Goal: Information Seeking & Learning: Learn about a topic

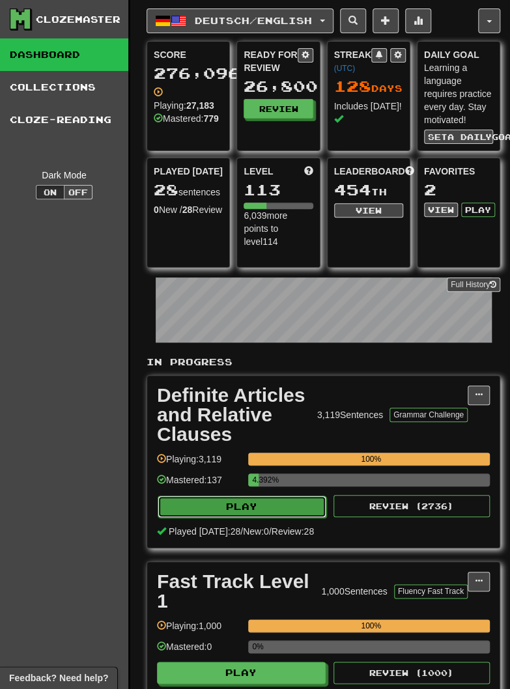
click at [206, 508] on button "Play" at bounding box center [242, 506] width 169 height 22
select select "********"
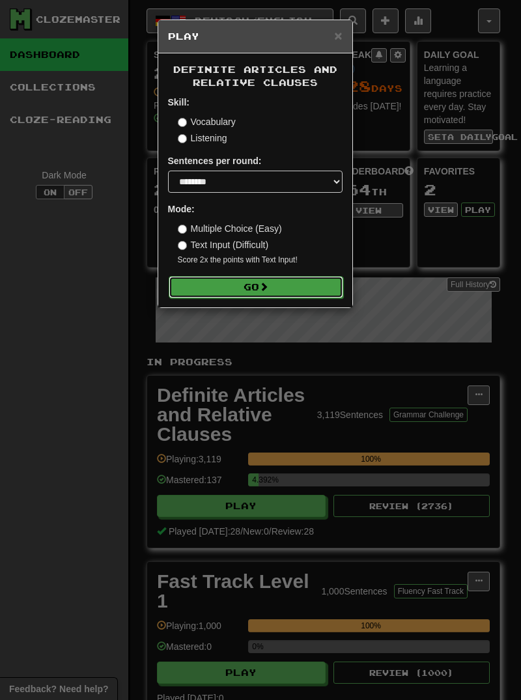
click at [239, 292] on button "Go" at bounding box center [256, 287] width 174 height 22
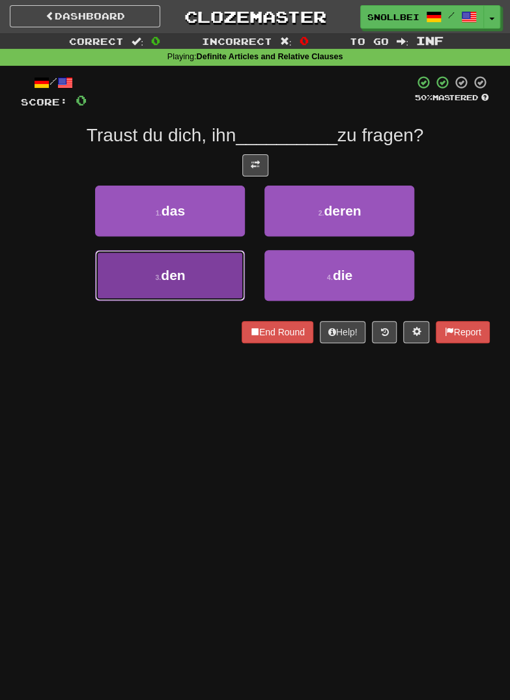
click at [178, 270] on span "den" at bounding box center [173, 275] width 24 height 15
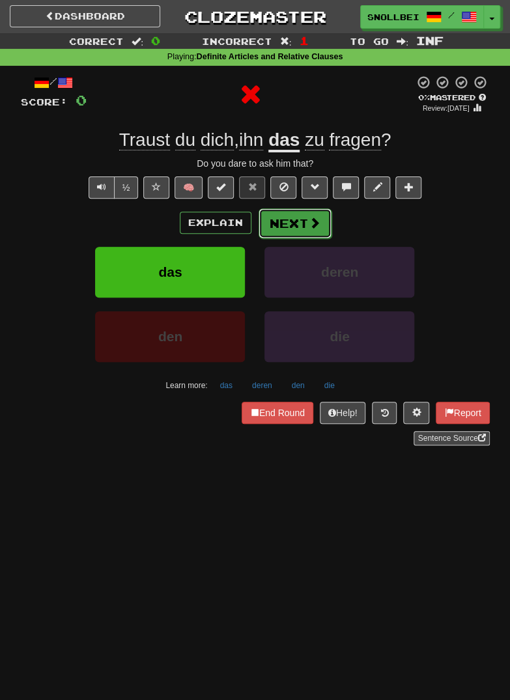
click at [287, 229] on button "Next" at bounding box center [294, 223] width 73 height 30
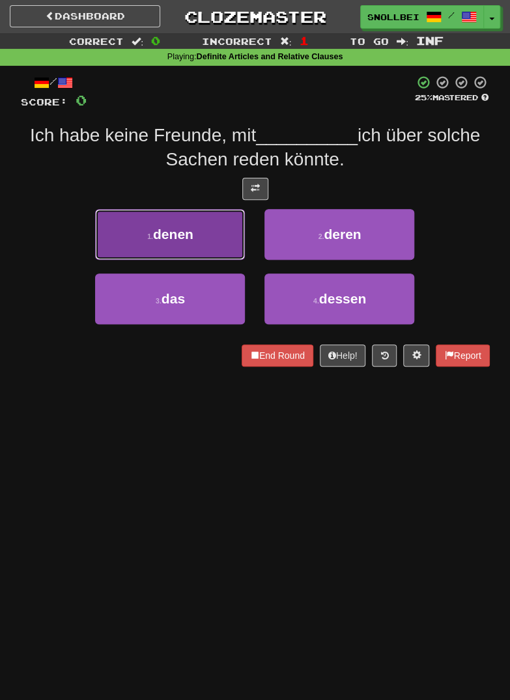
click at [151, 234] on small "1 ." at bounding box center [150, 236] width 6 height 8
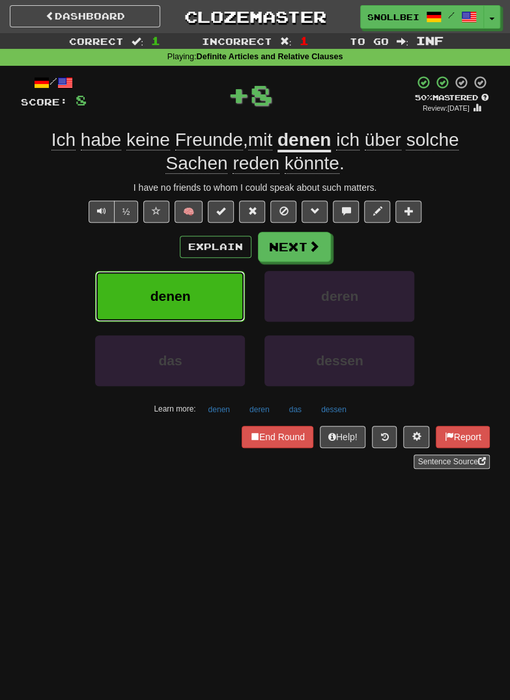
click at [156, 285] on button "denen" at bounding box center [170, 296] width 150 height 51
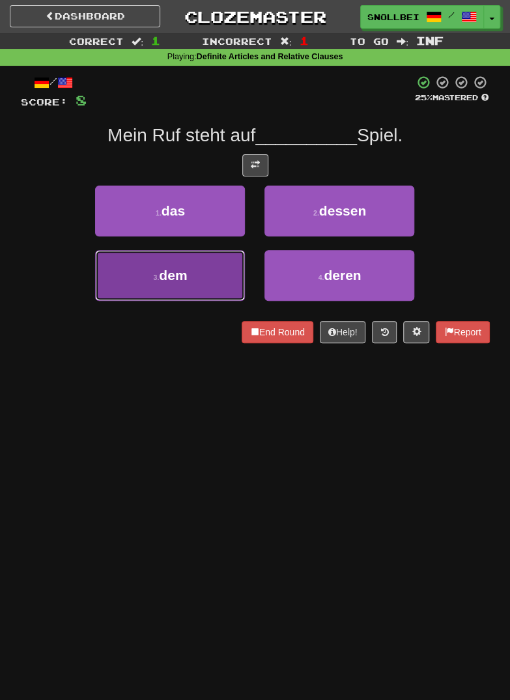
click at [160, 279] on small "3 ." at bounding box center [157, 277] width 6 height 8
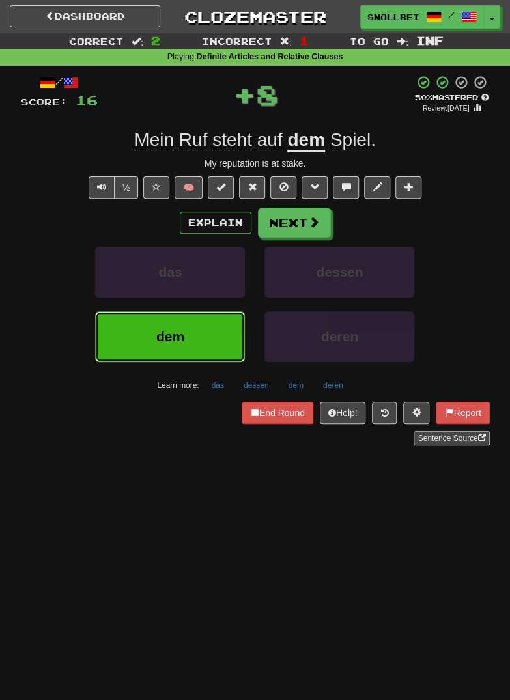
click at [185, 338] on button "dem" at bounding box center [170, 336] width 150 height 51
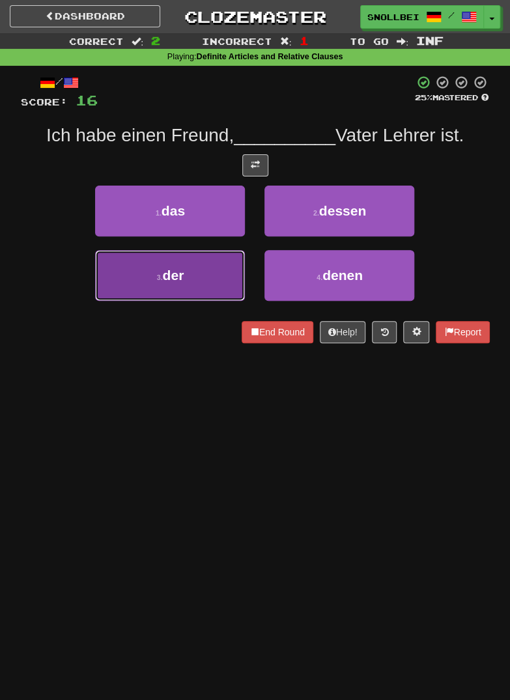
click at [161, 274] on small "3 ." at bounding box center [160, 277] width 6 height 8
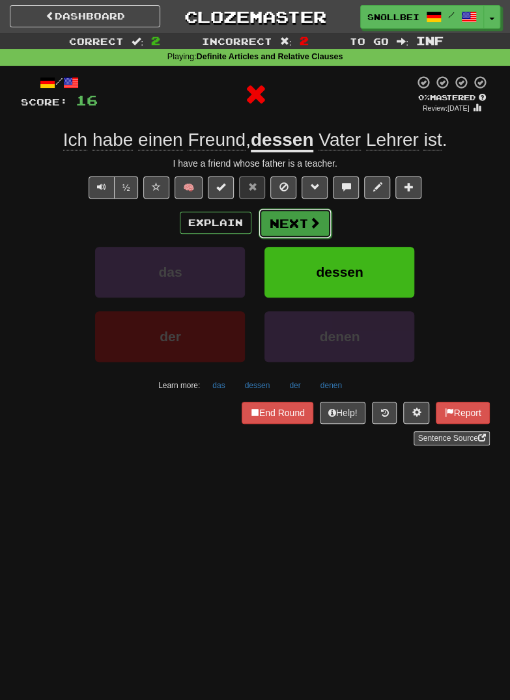
click at [293, 225] on button "Next" at bounding box center [294, 223] width 73 height 30
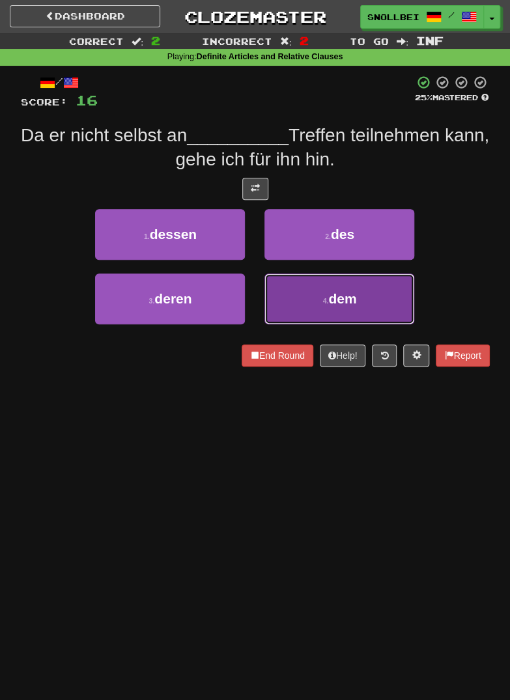
click at [304, 299] on button "4 . dem" at bounding box center [339, 298] width 150 height 51
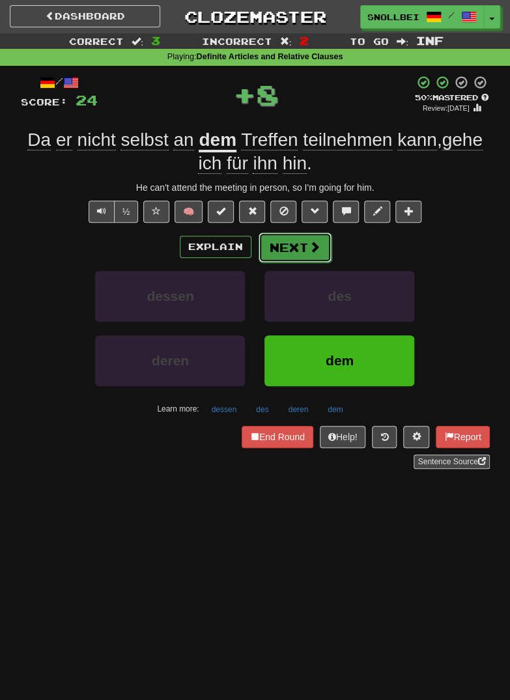
click at [294, 256] on button "Next" at bounding box center [294, 247] width 73 height 30
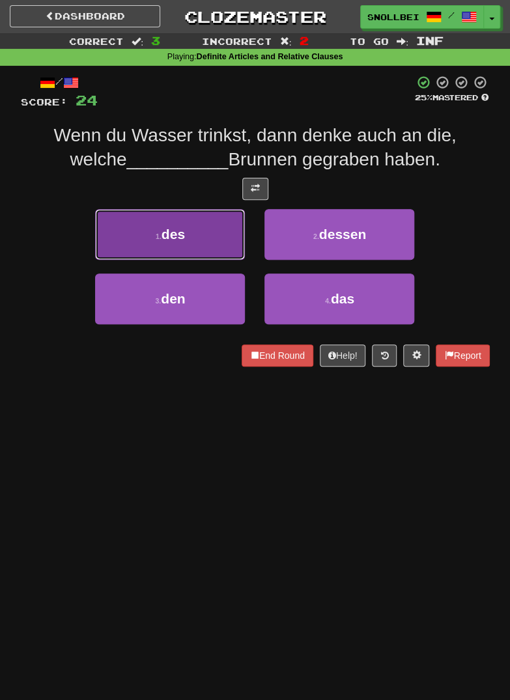
click at [147, 234] on button "1 . des" at bounding box center [170, 234] width 150 height 51
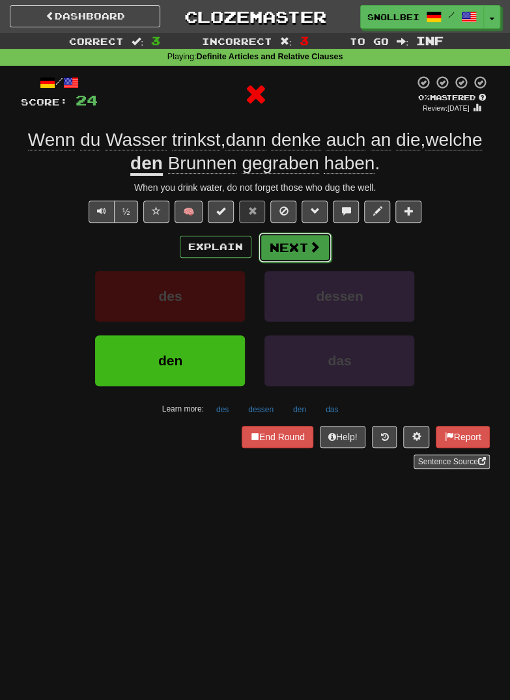
click at [292, 253] on button "Next" at bounding box center [294, 247] width 73 height 30
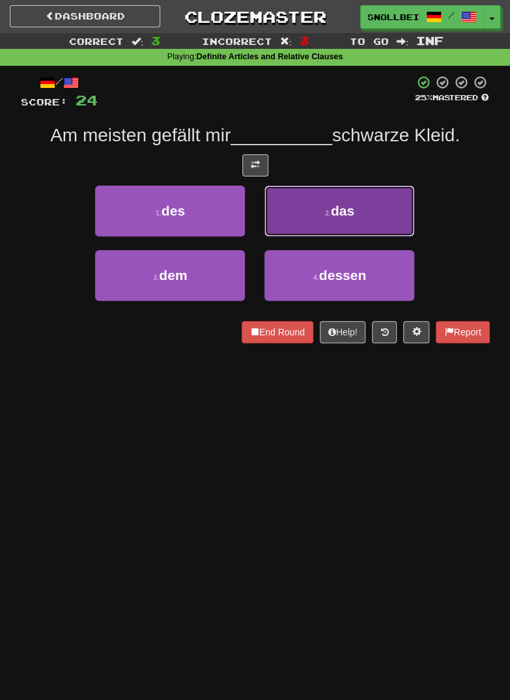
click at [363, 218] on button "2 . das" at bounding box center [339, 211] width 150 height 51
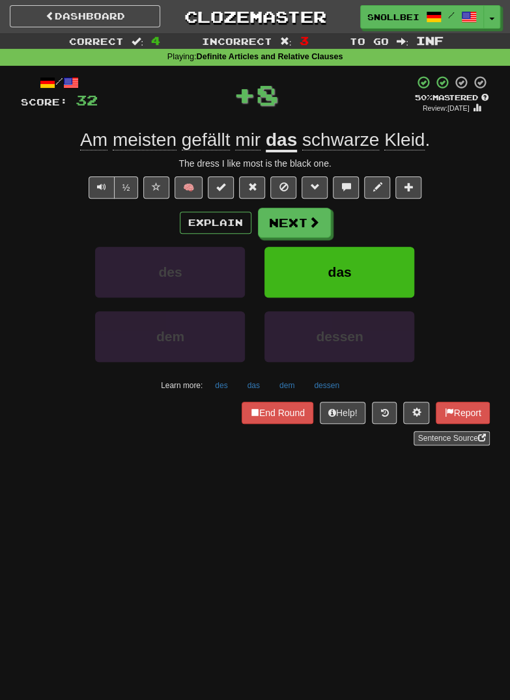
click at [376, 299] on div "das" at bounding box center [339, 279] width 169 height 64
click at [374, 273] on button "das" at bounding box center [339, 272] width 150 height 51
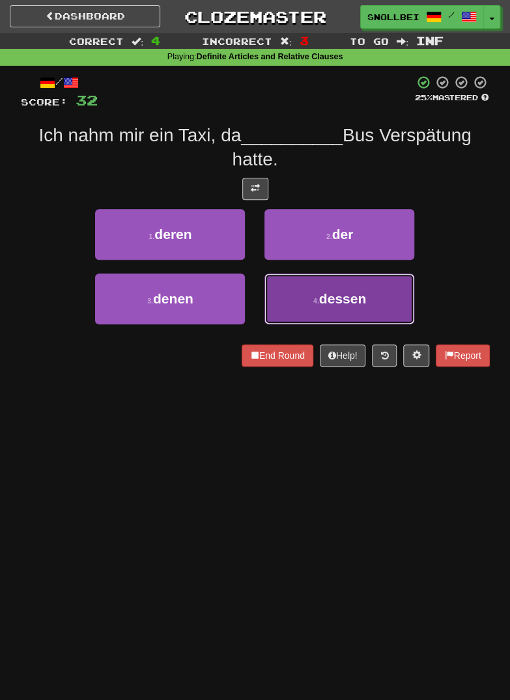
click at [365, 298] on span "dessen" at bounding box center [342, 298] width 47 height 15
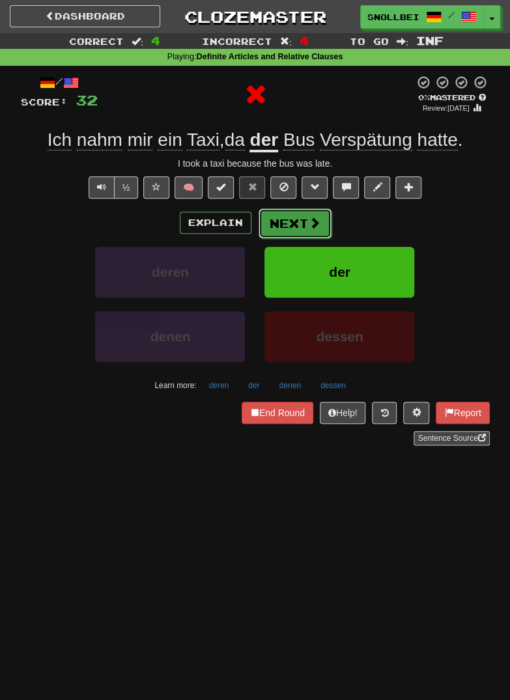
click at [305, 229] on button "Next" at bounding box center [294, 223] width 73 height 30
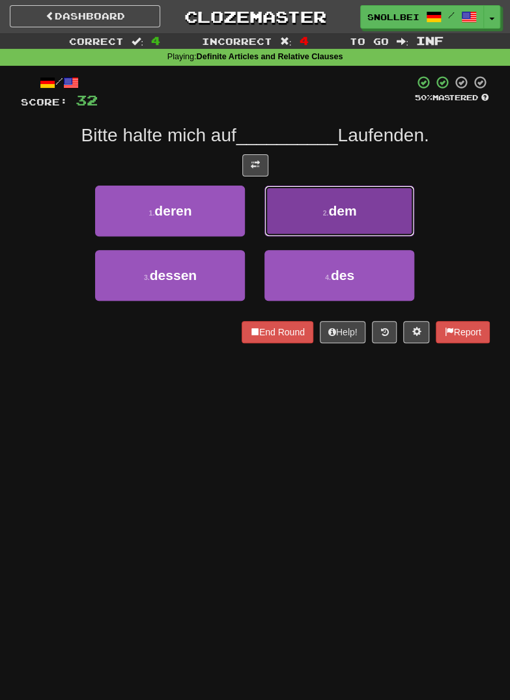
click at [372, 214] on button "2 . dem" at bounding box center [339, 211] width 150 height 51
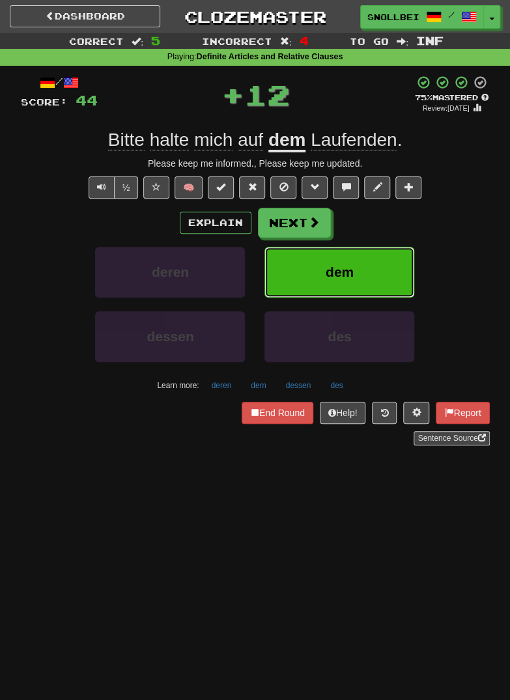
click at [360, 271] on button "dem" at bounding box center [339, 272] width 150 height 51
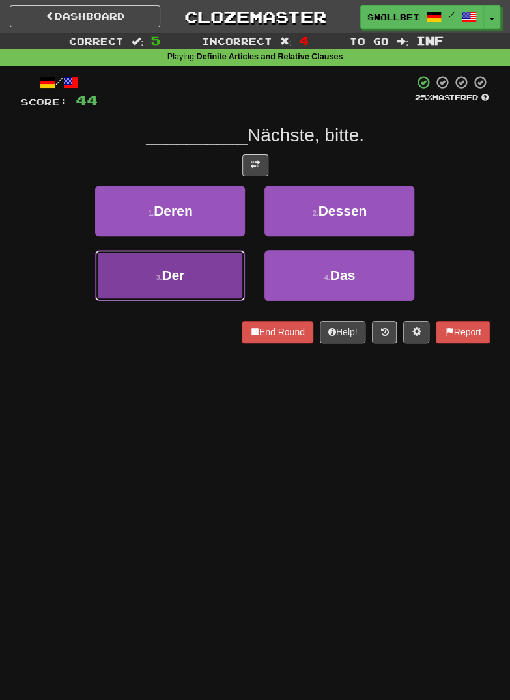
click at [165, 275] on span "Der" at bounding box center [172, 275] width 23 height 15
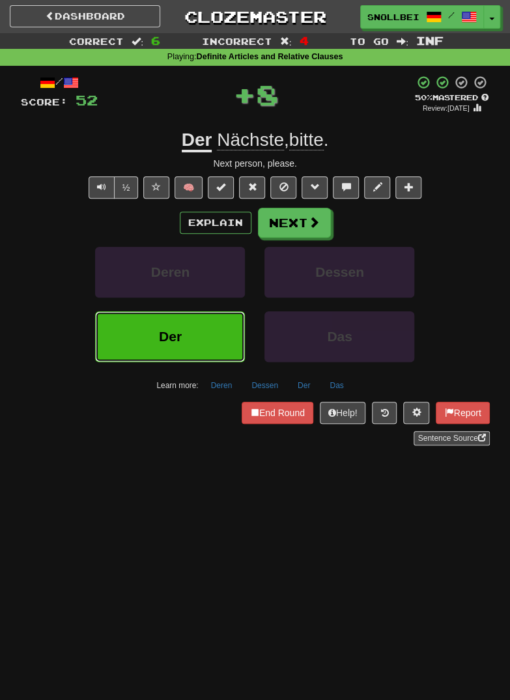
click at [171, 340] on span "Der" at bounding box center [170, 336] width 23 height 15
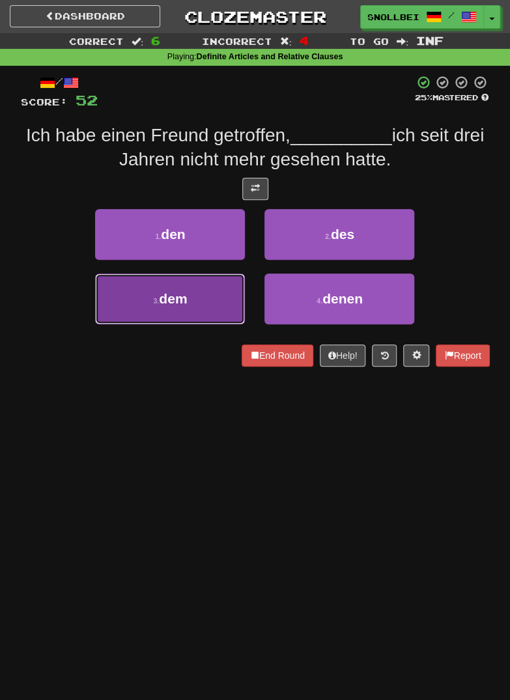
click at [158, 299] on small "3 ." at bounding box center [157, 301] width 6 height 8
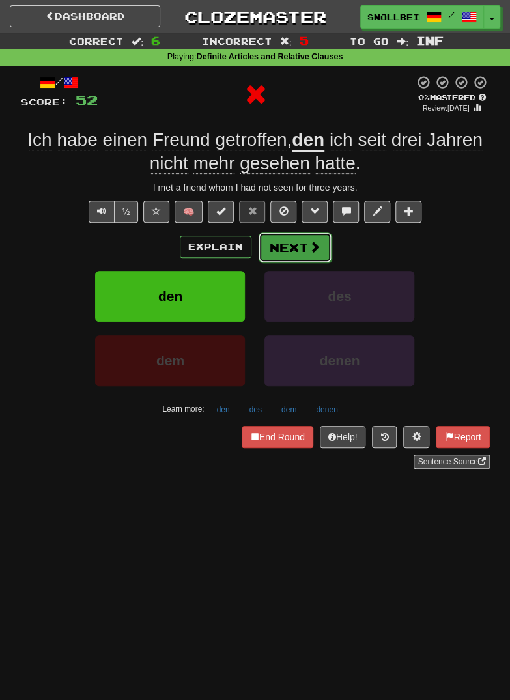
click at [304, 239] on button "Next" at bounding box center [294, 247] width 73 height 30
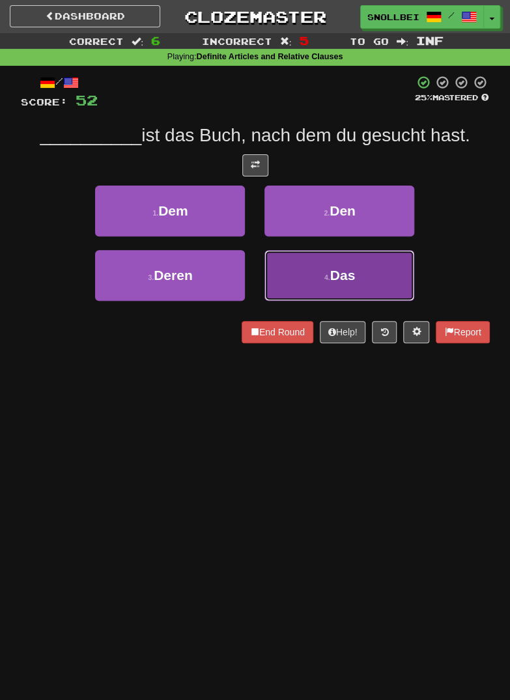
click at [376, 277] on button "4 . Das" at bounding box center [339, 275] width 150 height 51
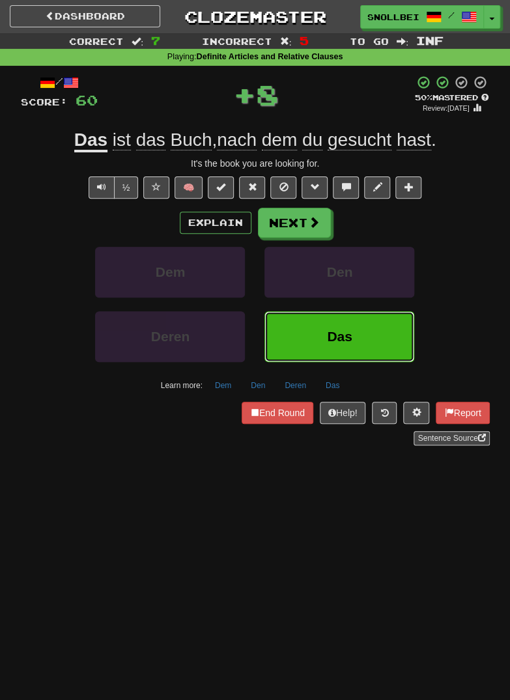
click at [365, 314] on button "Das" at bounding box center [339, 336] width 150 height 51
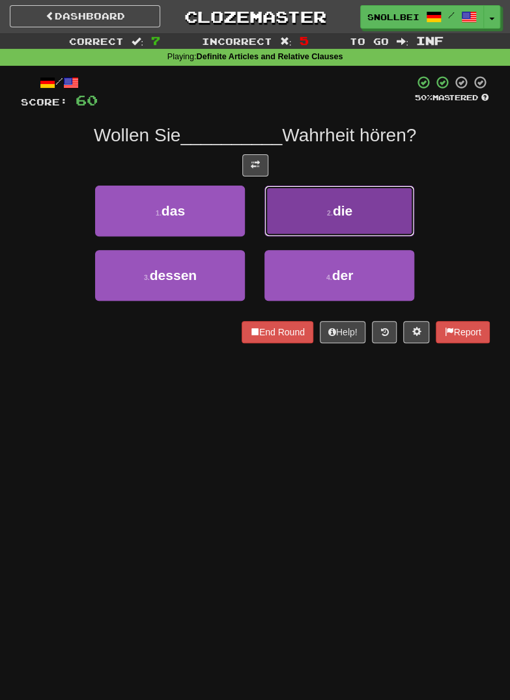
click at [308, 210] on button "2 . die" at bounding box center [339, 211] width 150 height 51
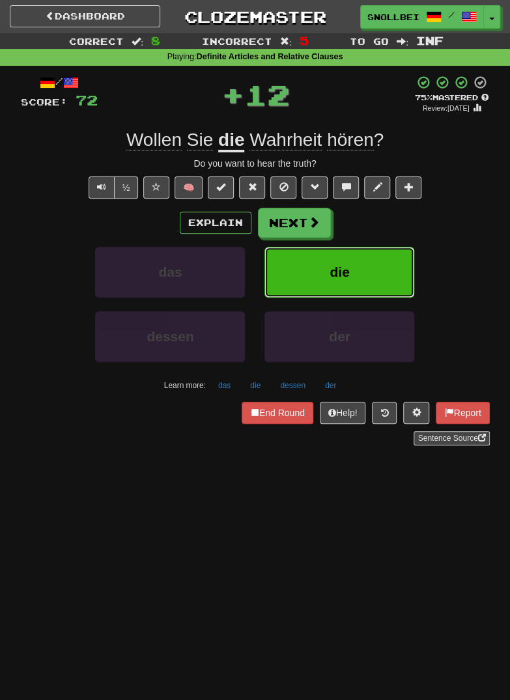
click at [316, 283] on button "die" at bounding box center [339, 272] width 150 height 51
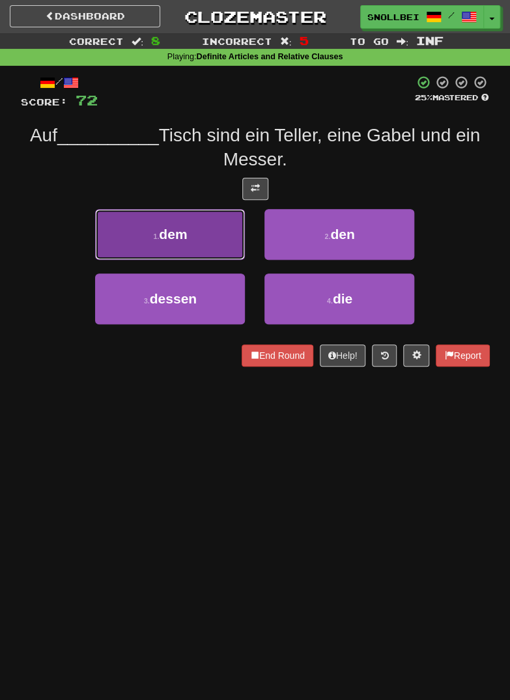
click at [168, 235] on span "dem" at bounding box center [173, 234] width 28 height 15
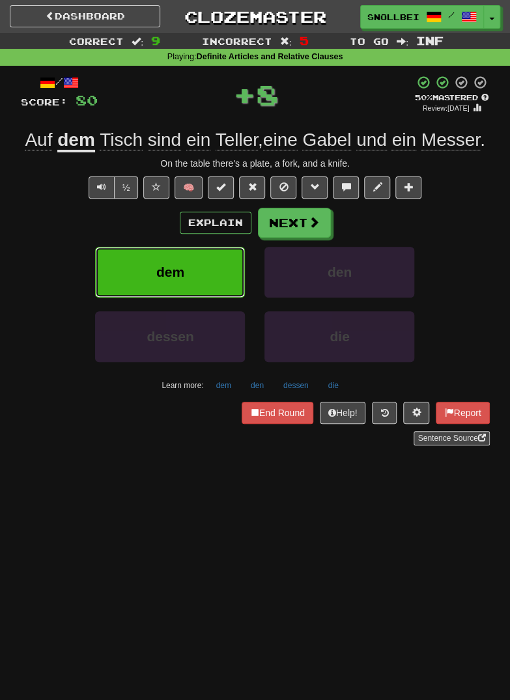
click at [171, 278] on span "dem" at bounding box center [170, 271] width 28 height 15
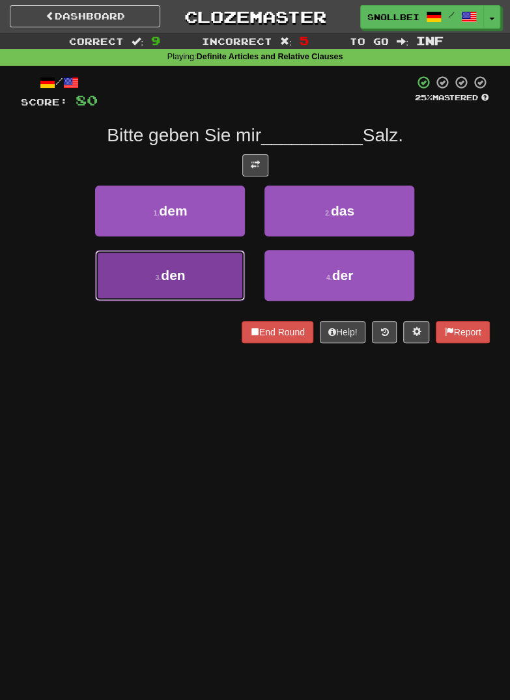
click at [174, 275] on span "den" at bounding box center [173, 275] width 24 height 15
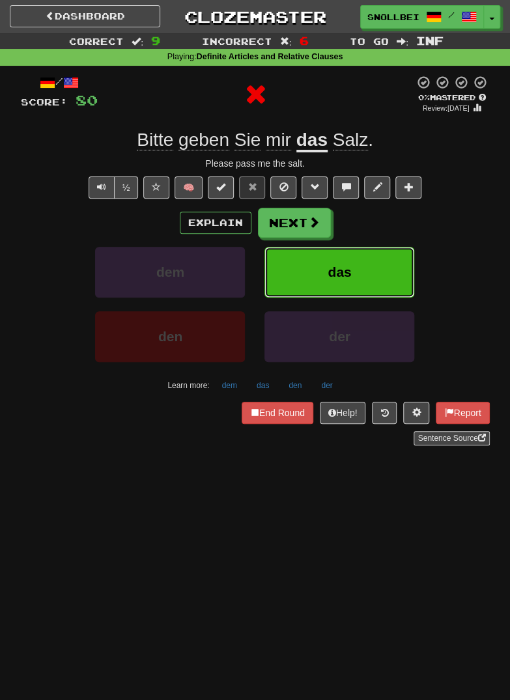
click at [296, 273] on button "das" at bounding box center [339, 272] width 150 height 51
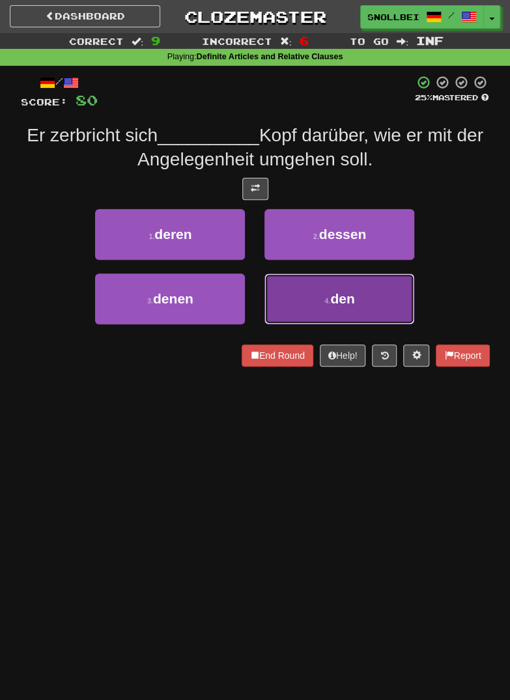
click at [311, 304] on button "4 . den" at bounding box center [339, 298] width 150 height 51
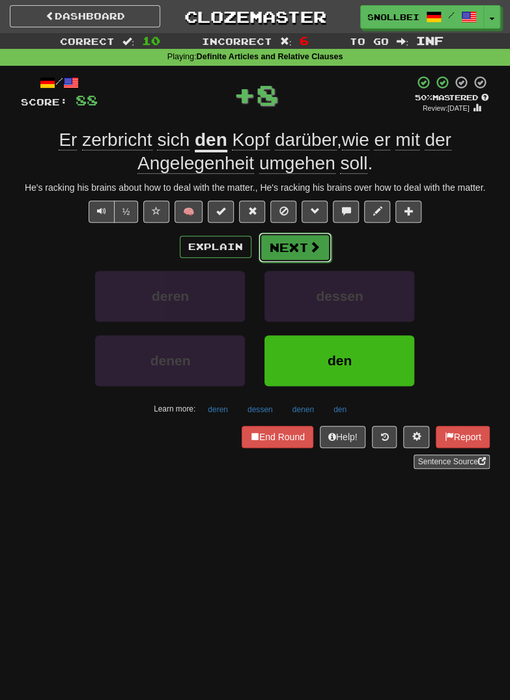
click at [278, 247] on button "Next" at bounding box center [294, 247] width 73 height 30
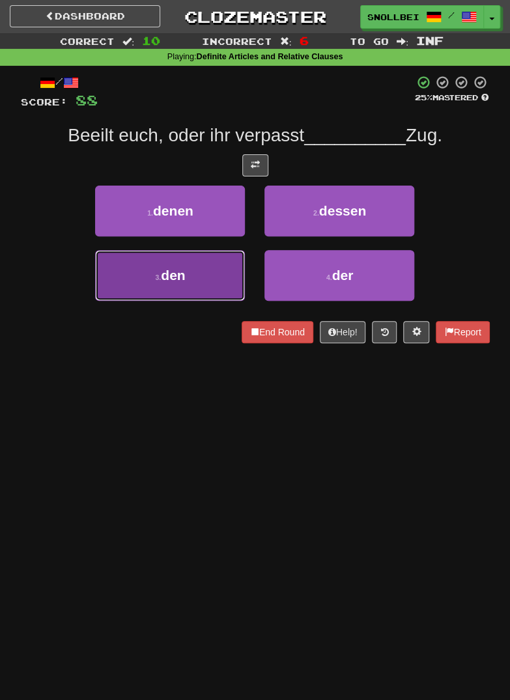
click at [176, 272] on span "den" at bounding box center [173, 275] width 24 height 15
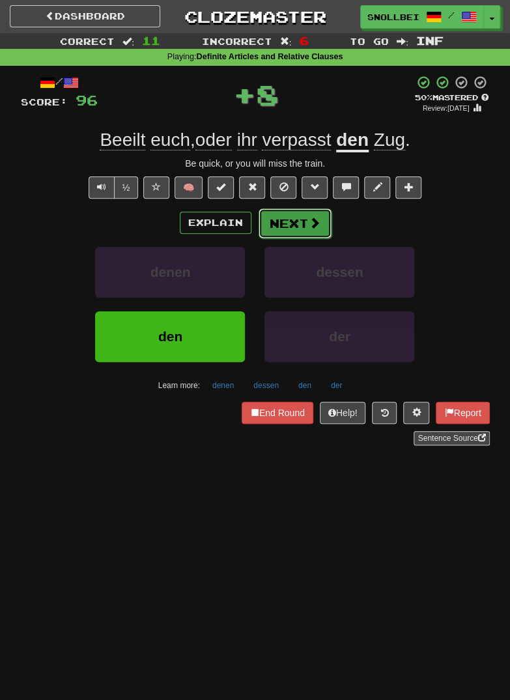
click at [296, 227] on button "Next" at bounding box center [294, 223] width 73 height 30
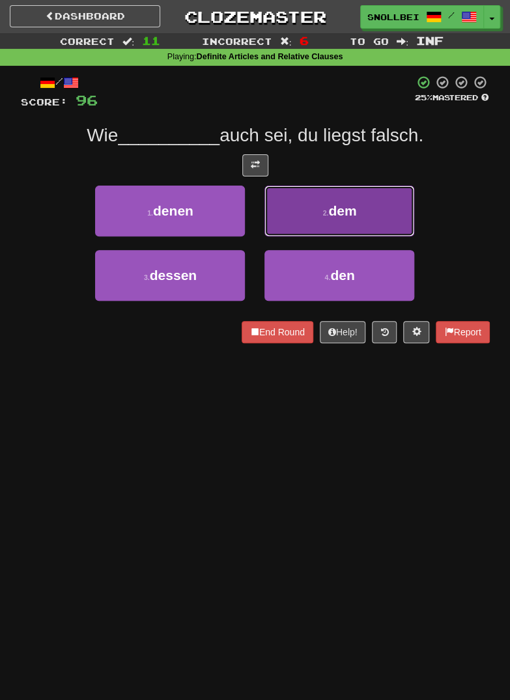
click at [368, 207] on button "2 . dem" at bounding box center [339, 211] width 150 height 51
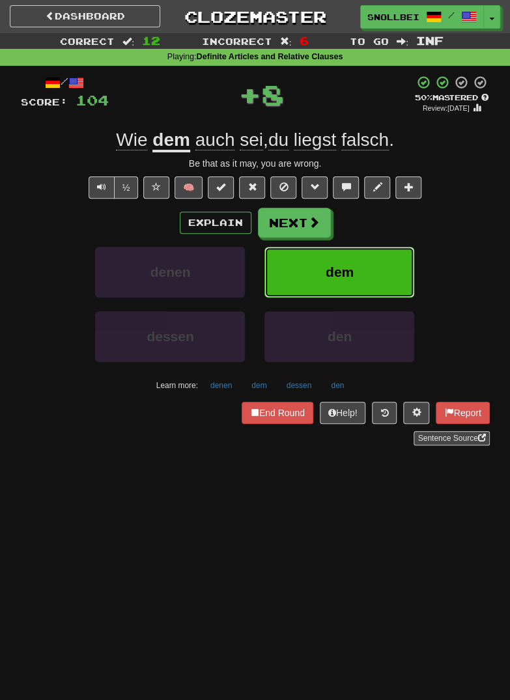
click at [351, 274] on span "dem" at bounding box center [340, 271] width 28 height 15
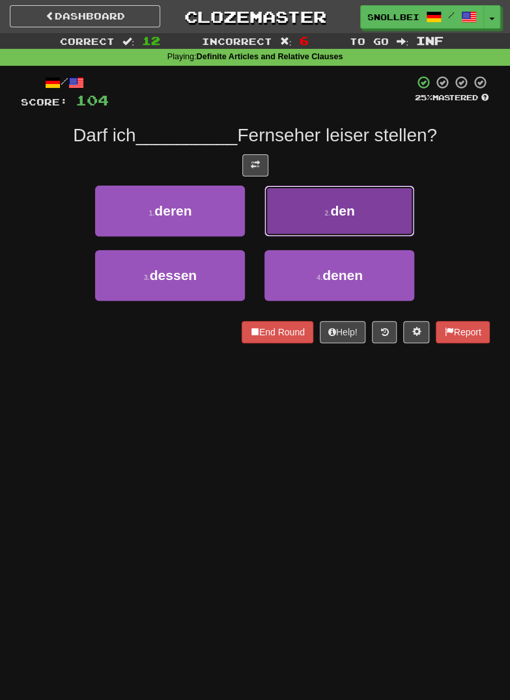
click at [365, 215] on button "2 . den" at bounding box center [339, 211] width 150 height 51
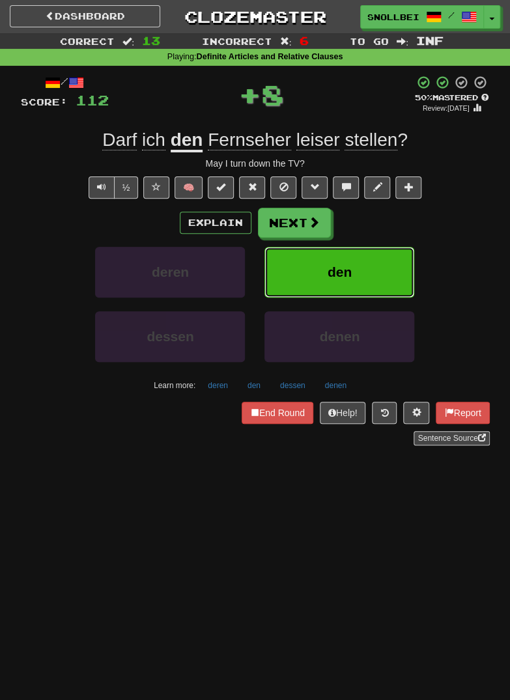
click at [365, 268] on button "den" at bounding box center [339, 272] width 150 height 51
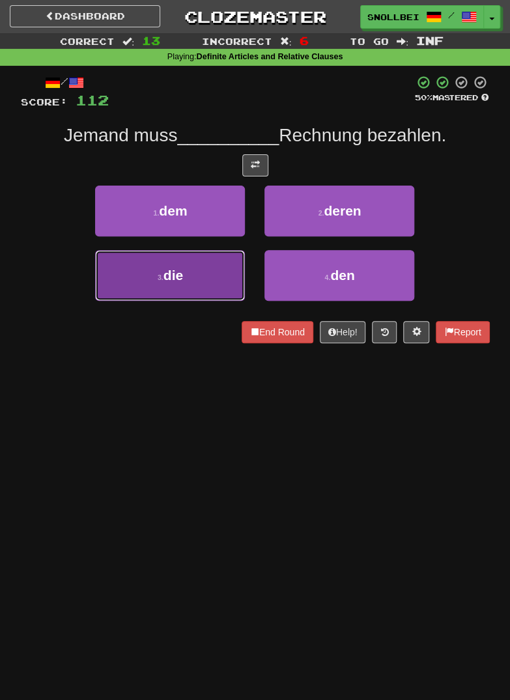
click at [156, 273] on button "3 . die" at bounding box center [170, 275] width 150 height 51
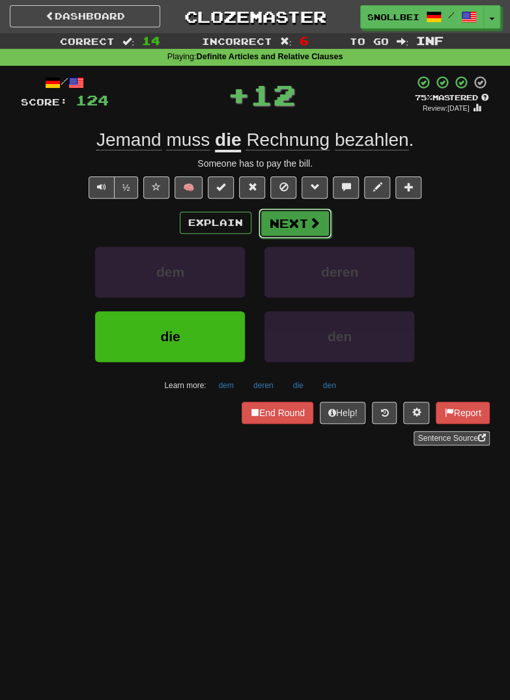
click at [309, 229] on span at bounding box center [315, 223] width 12 height 12
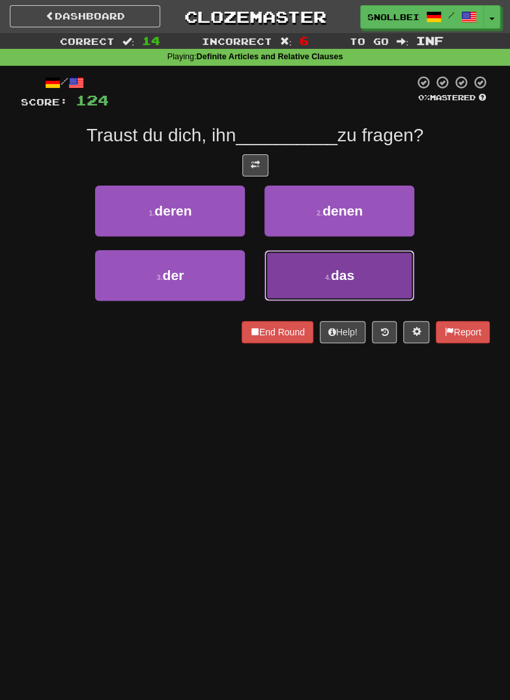
click at [361, 274] on button "4 . das" at bounding box center [339, 275] width 150 height 51
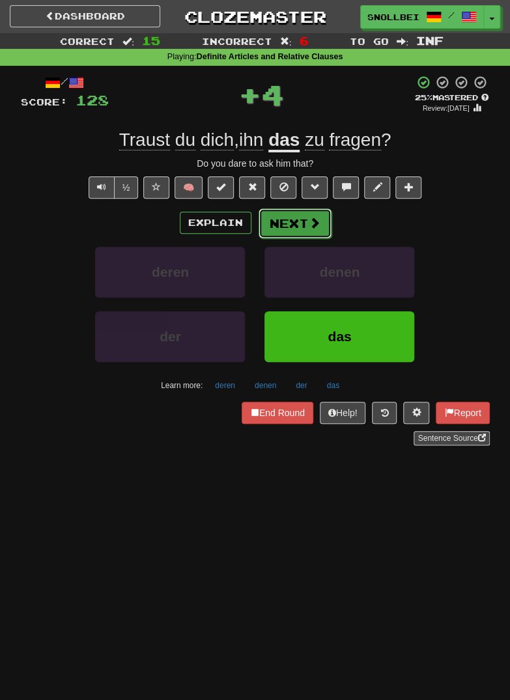
click at [319, 223] on button "Next" at bounding box center [294, 223] width 73 height 30
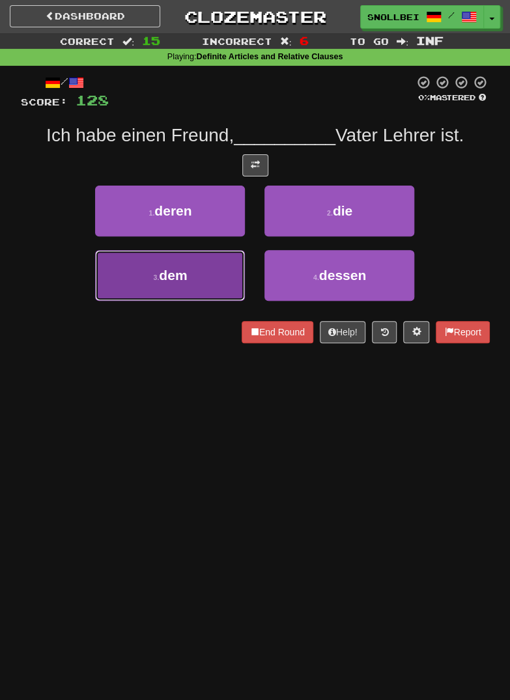
click at [158, 281] on button "3 . dem" at bounding box center [170, 275] width 150 height 51
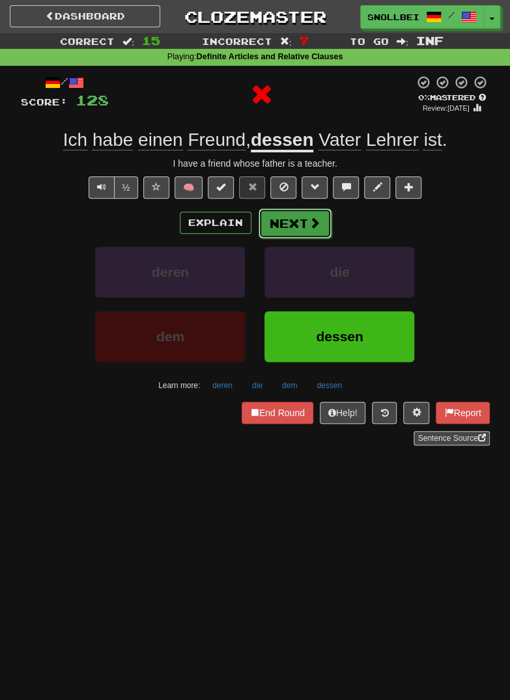
click at [315, 223] on span at bounding box center [315, 223] width 12 height 12
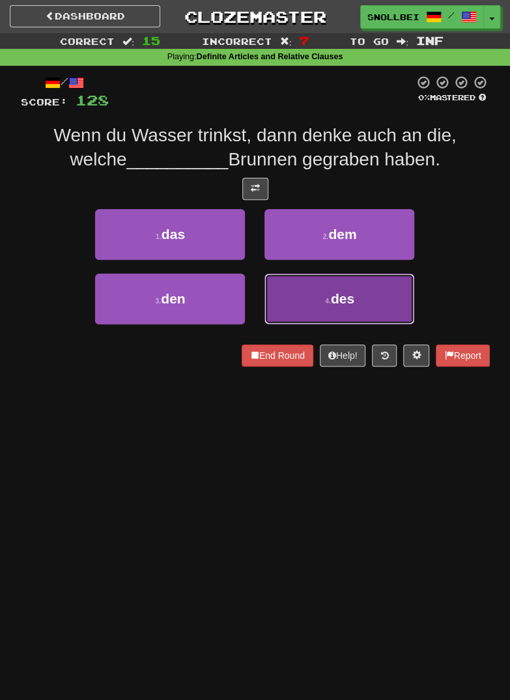
click at [367, 299] on button "4 . des" at bounding box center [339, 298] width 150 height 51
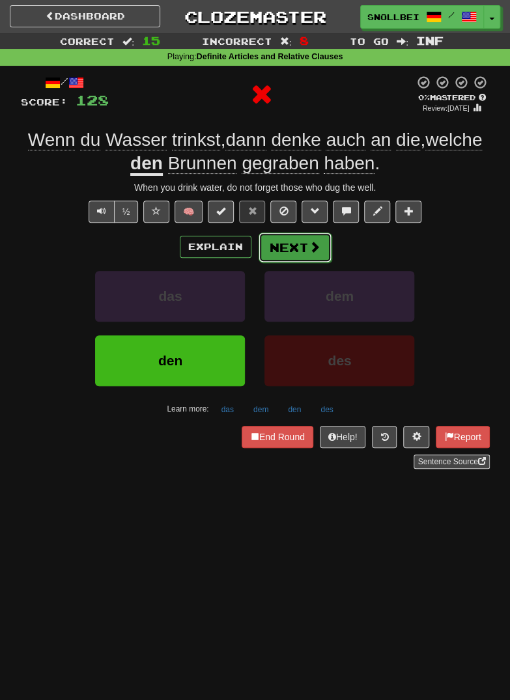
click at [309, 241] on span at bounding box center [315, 247] width 12 height 12
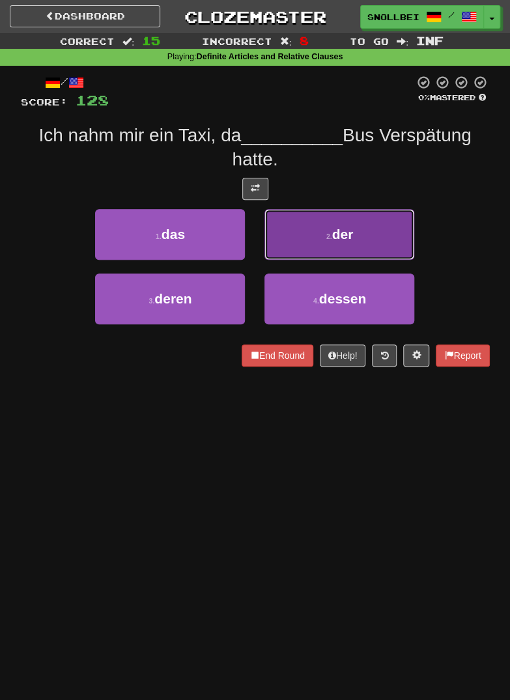
click at [372, 240] on button "2 . der" at bounding box center [339, 234] width 150 height 51
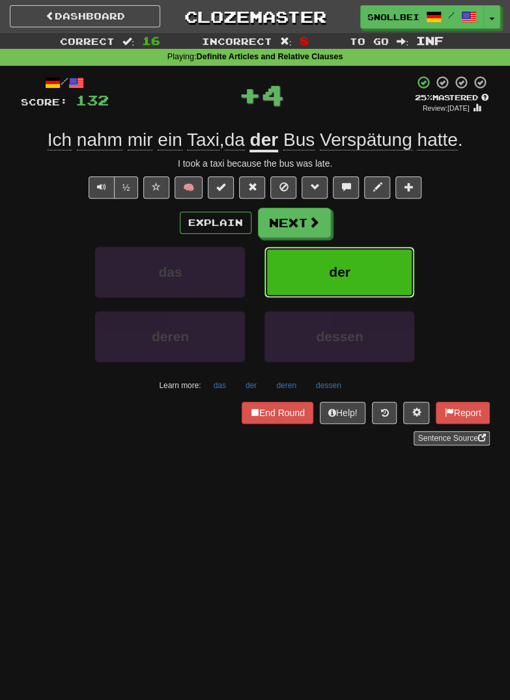
click at [372, 288] on button "der" at bounding box center [339, 272] width 150 height 51
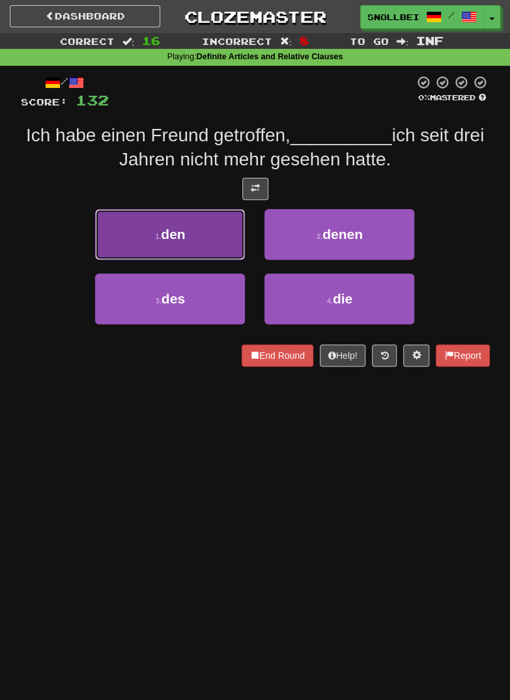
click at [153, 228] on button "1 . den" at bounding box center [170, 234] width 150 height 51
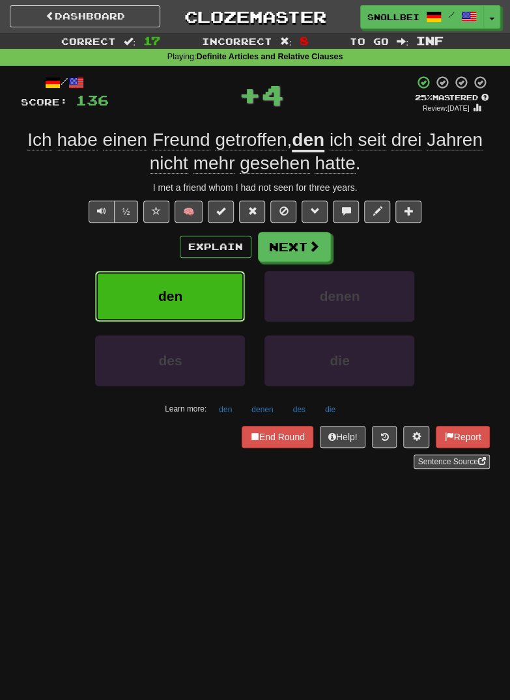
click at [169, 278] on button "den" at bounding box center [170, 296] width 150 height 51
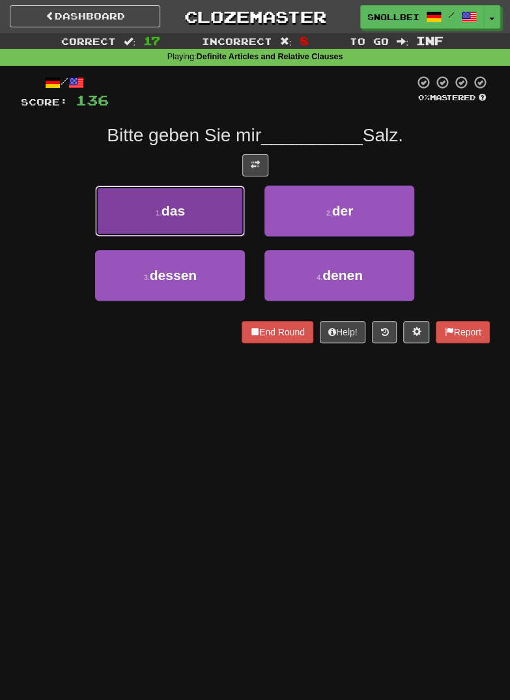
click at [149, 218] on button "1 . das" at bounding box center [170, 211] width 150 height 51
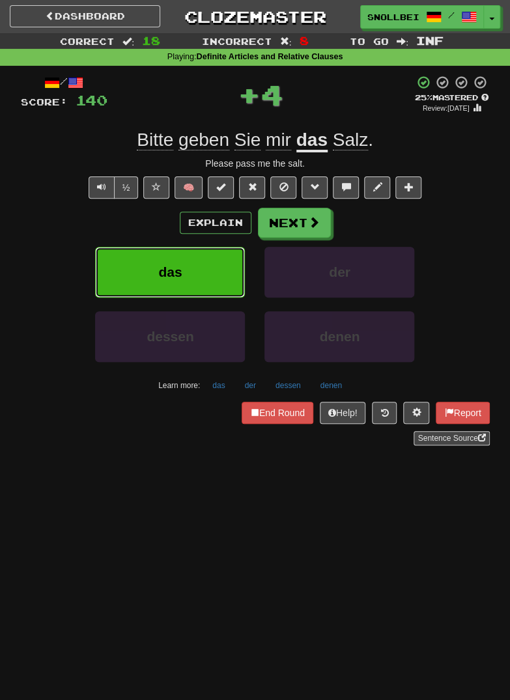
click at [166, 278] on span "das" at bounding box center [169, 271] width 23 height 15
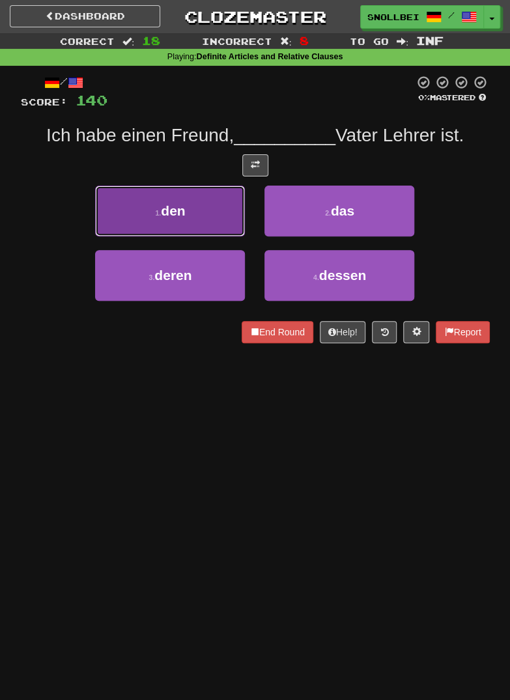
click at [146, 214] on button "1 . den" at bounding box center [170, 211] width 150 height 51
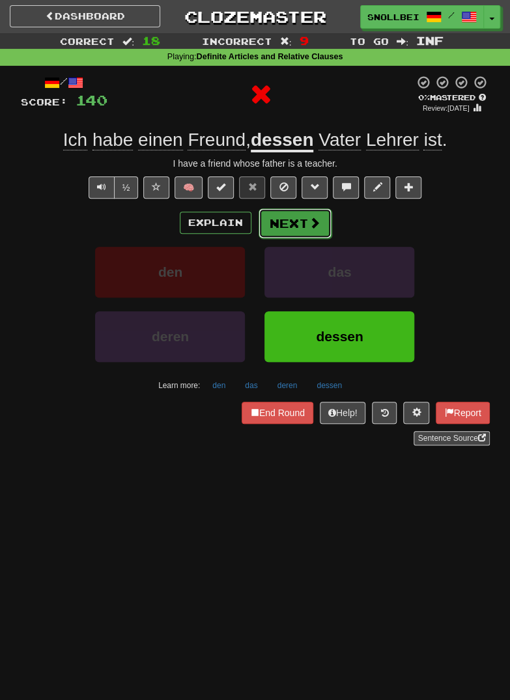
click at [312, 217] on span at bounding box center [315, 223] width 12 height 12
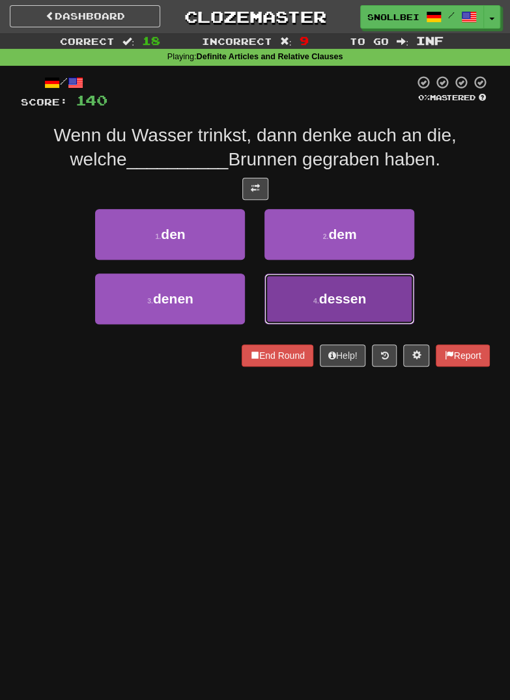
click at [357, 292] on span "dessen" at bounding box center [342, 298] width 47 height 15
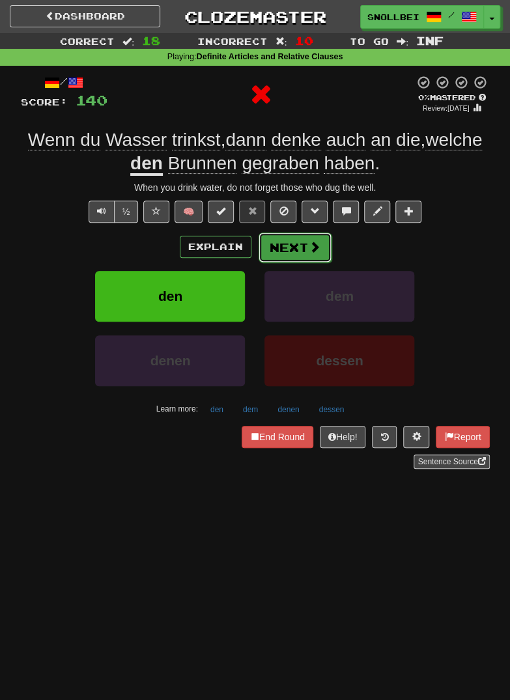
click at [326, 243] on button "Next" at bounding box center [294, 247] width 73 height 30
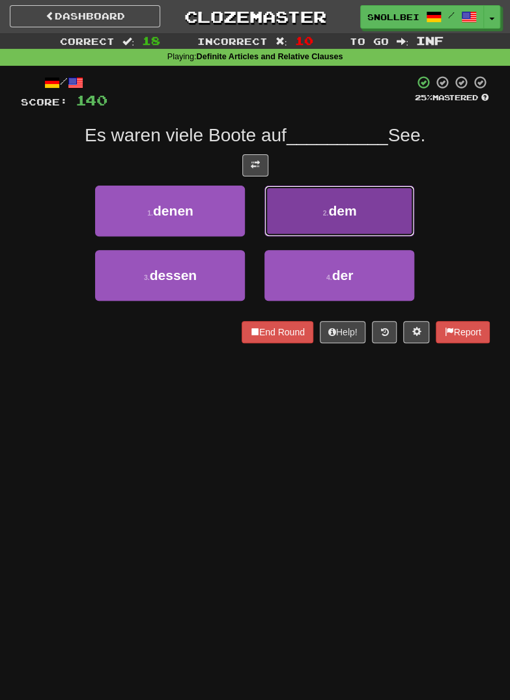
click at [378, 209] on button "2 . dem" at bounding box center [339, 211] width 150 height 51
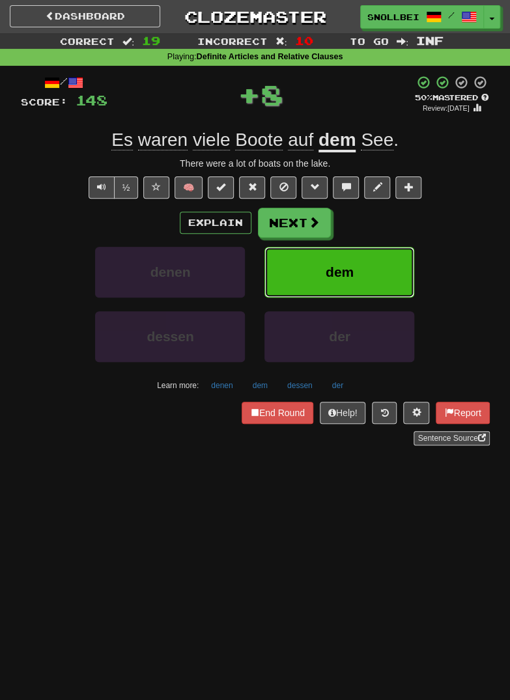
click at [366, 275] on button "dem" at bounding box center [339, 272] width 150 height 51
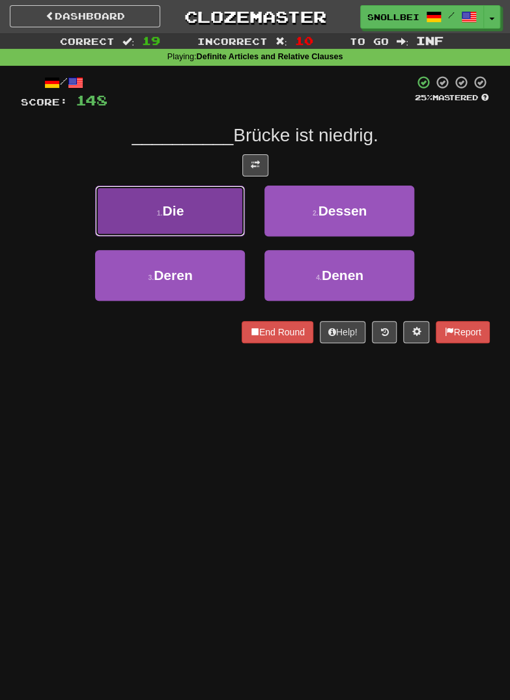
click at [151, 219] on button "1 . Die" at bounding box center [170, 211] width 150 height 51
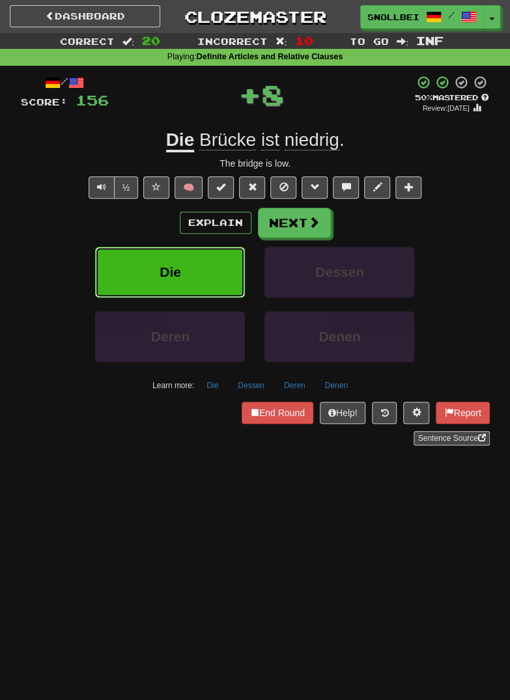
click at [152, 266] on button "Die" at bounding box center [170, 272] width 150 height 51
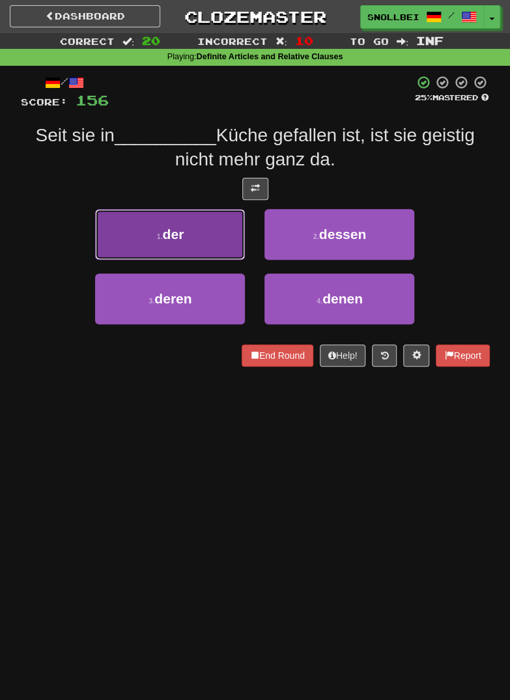
click at [146, 236] on button "1 . der" at bounding box center [170, 234] width 150 height 51
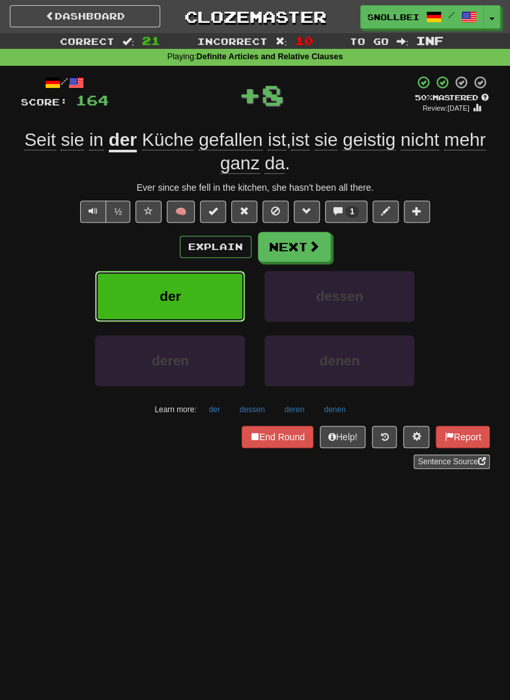
click at [156, 282] on button "der" at bounding box center [170, 296] width 150 height 51
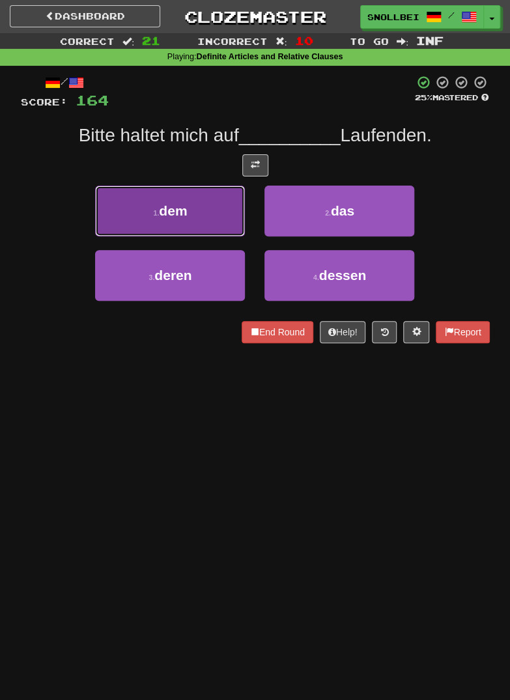
click at [148, 220] on button "1 . dem" at bounding box center [170, 211] width 150 height 51
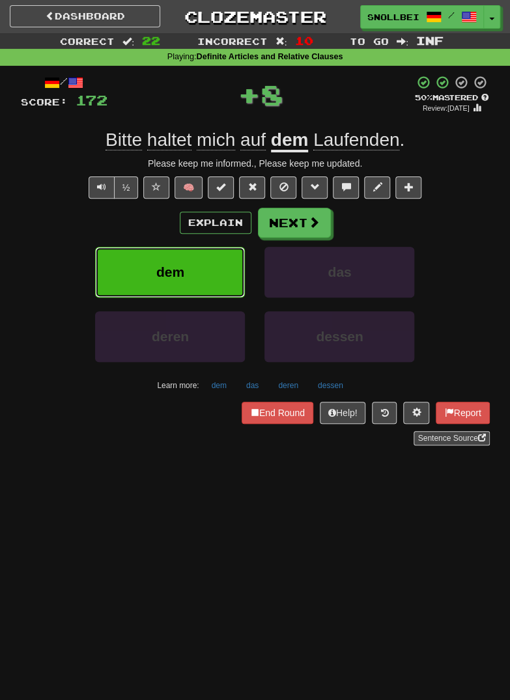
click at [172, 273] on span "dem" at bounding box center [170, 271] width 28 height 15
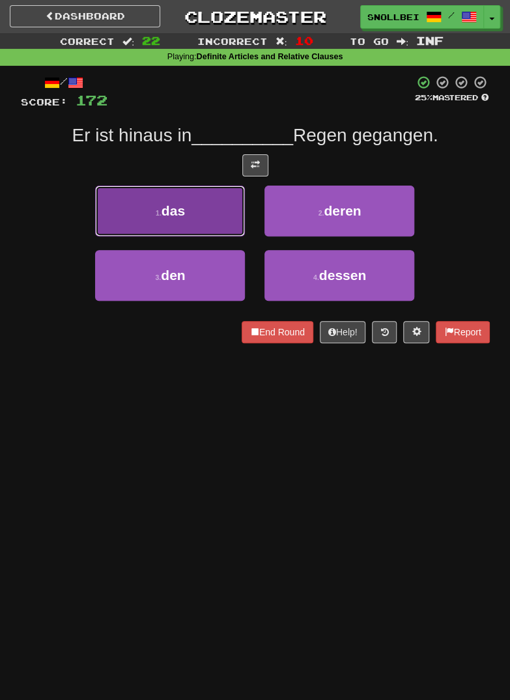
click at [146, 220] on button "1 . das" at bounding box center [170, 211] width 150 height 51
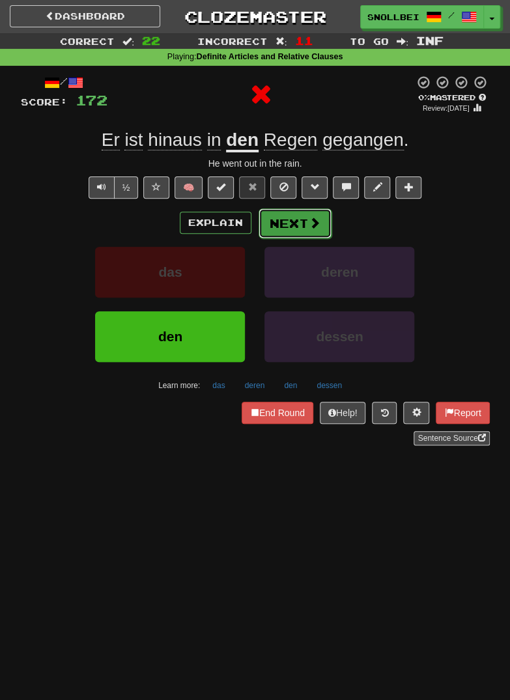
click at [322, 210] on button "Next" at bounding box center [294, 223] width 73 height 30
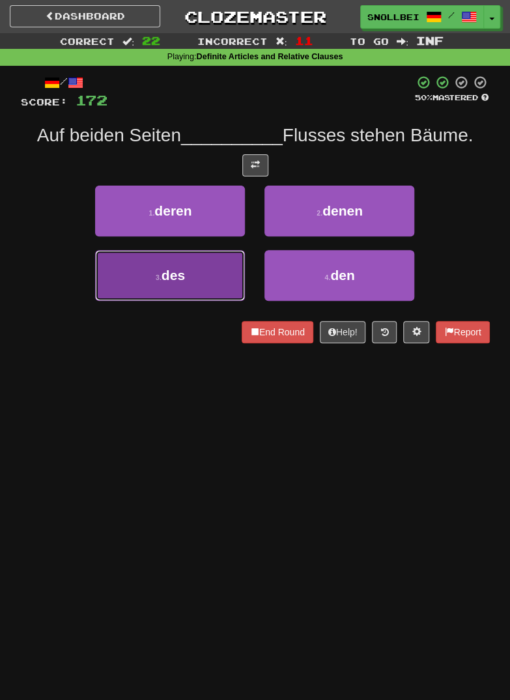
click at [154, 285] on button "3 . des" at bounding box center [170, 275] width 150 height 51
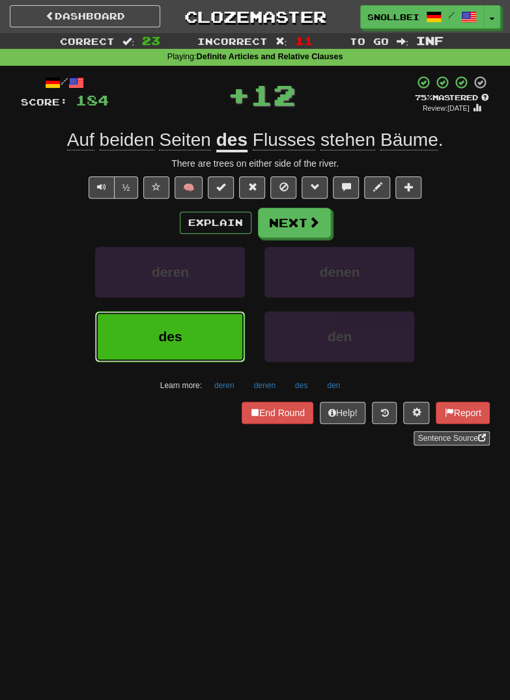
click at [165, 337] on span "des" at bounding box center [169, 336] width 23 height 15
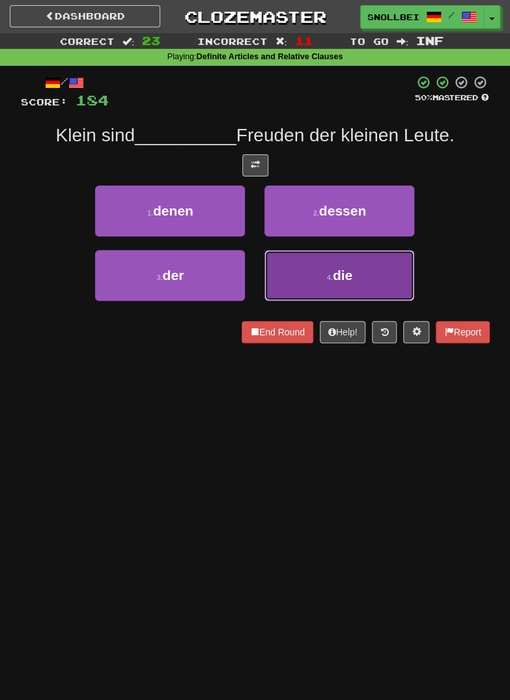
click at [368, 269] on button "4 . die" at bounding box center [339, 275] width 150 height 51
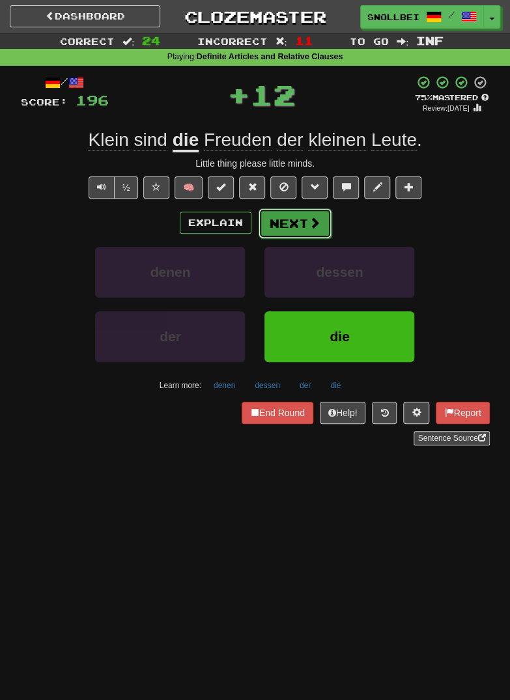
click at [314, 222] on span at bounding box center [315, 223] width 12 height 12
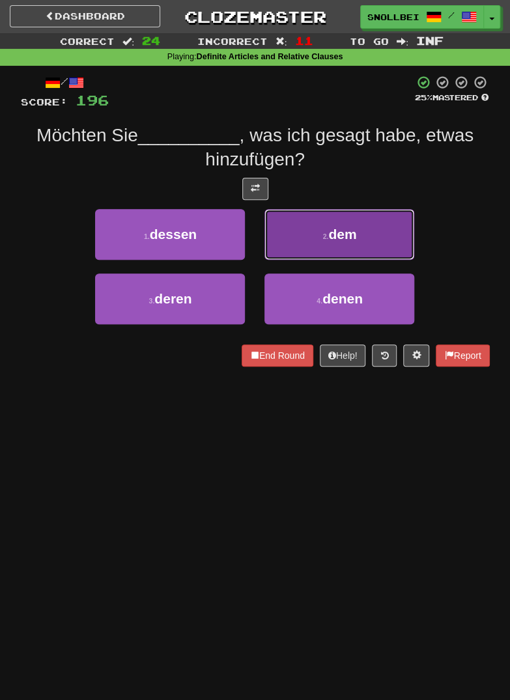
click at [378, 237] on button "2 . dem" at bounding box center [339, 234] width 150 height 51
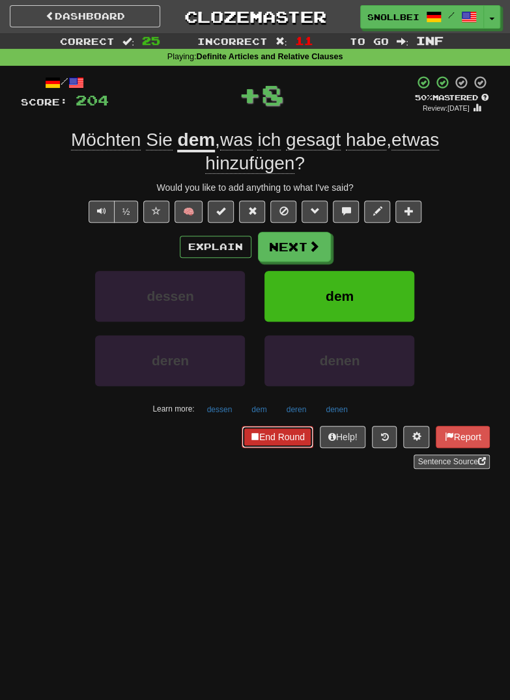
click at [269, 437] on button "End Round" at bounding box center [278, 437] width 72 height 22
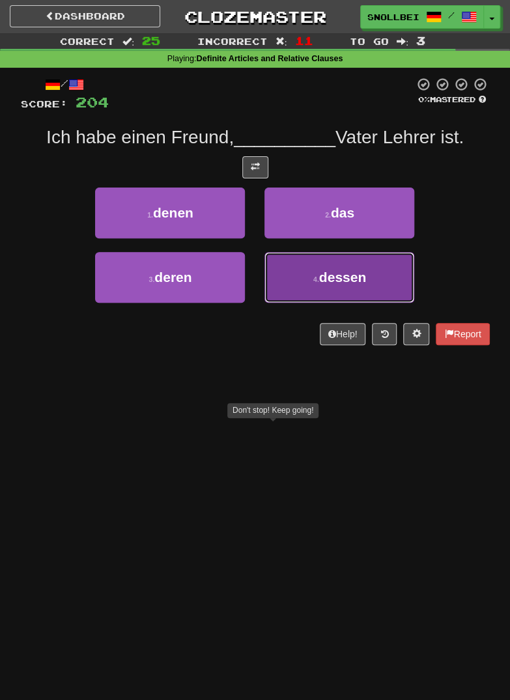
click at [378, 268] on button "4 . dessen" at bounding box center [339, 277] width 150 height 51
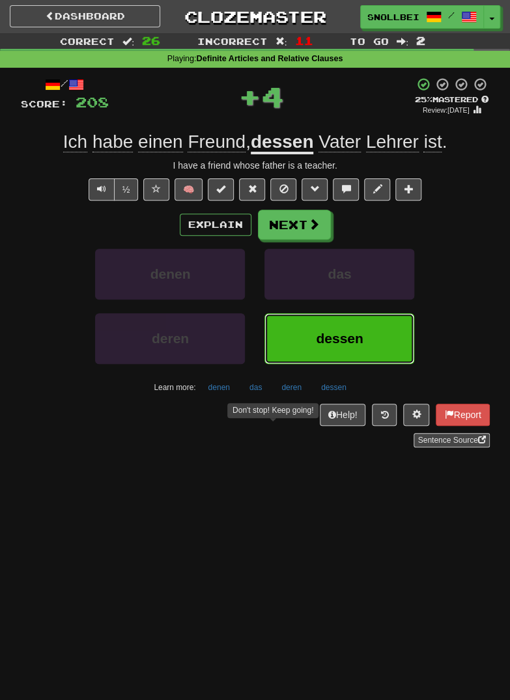
click at [359, 327] on button "dessen" at bounding box center [339, 338] width 150 height 51
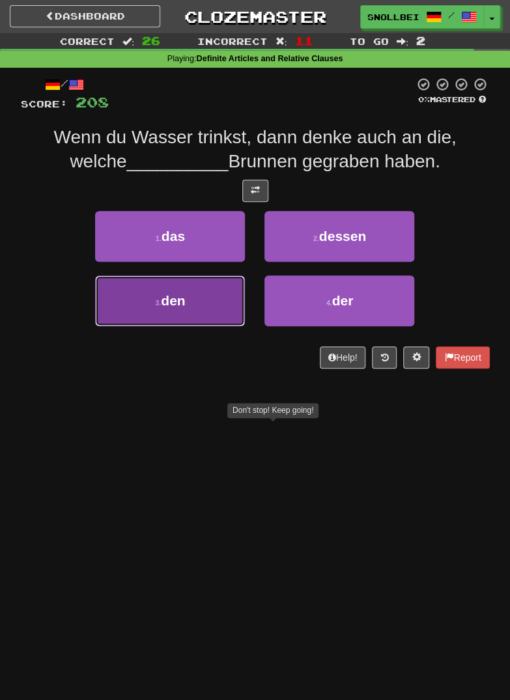
click at [165, 298] on span "den" at bounding box center [173, 300] width 24 height 15
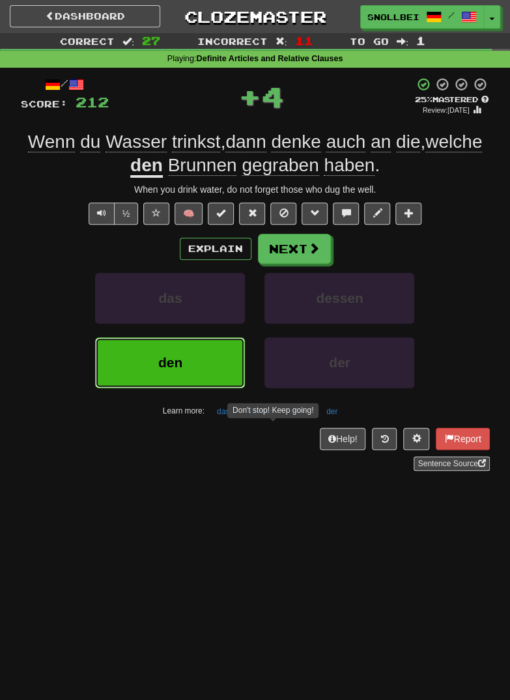
click at [176, 351] on button "den" at bounding box center [170, 362] width 150 height 51
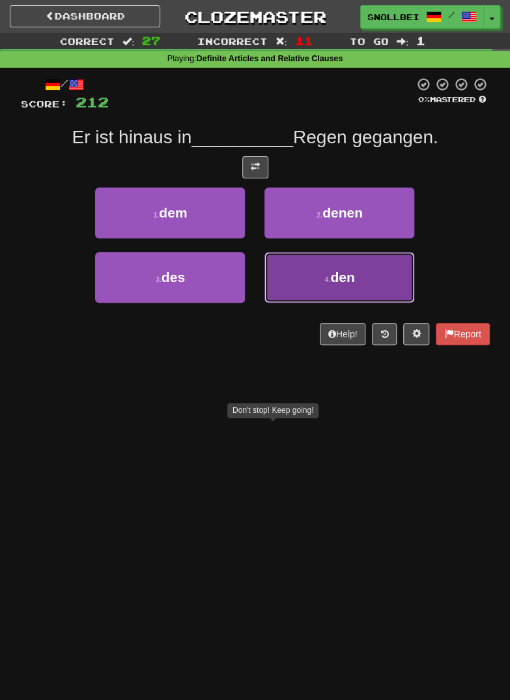
click at [367, 277] on button "4 . den" at bounding box center [339, 277] width 150 height 51
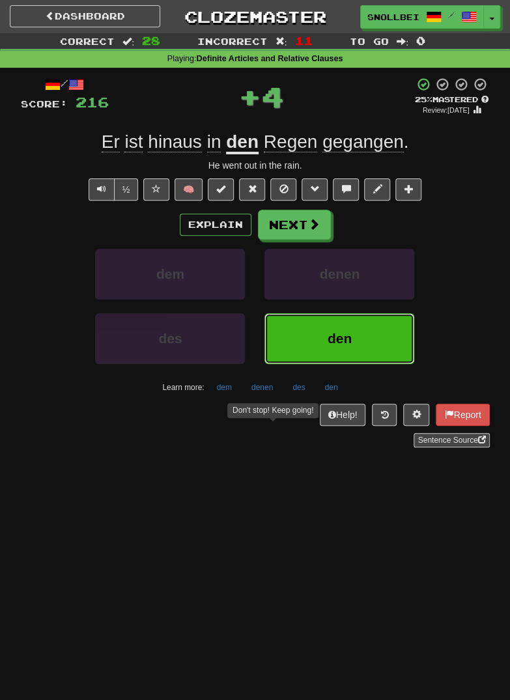
click at [342, 335] on span "den" at bounding box center [339, 338] width 24 height 15
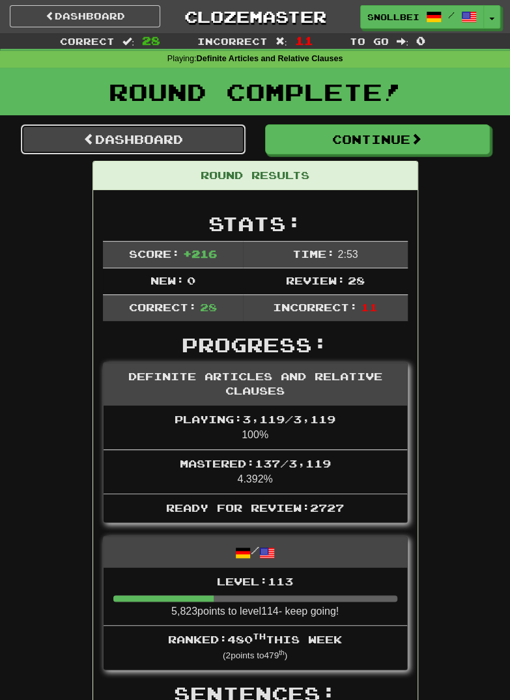
click at [126, 142] on link "Dashboard" at bounding box center [133, 139] width 225 height 30
